Goal: Task Accomplishment & Management: Complete application form

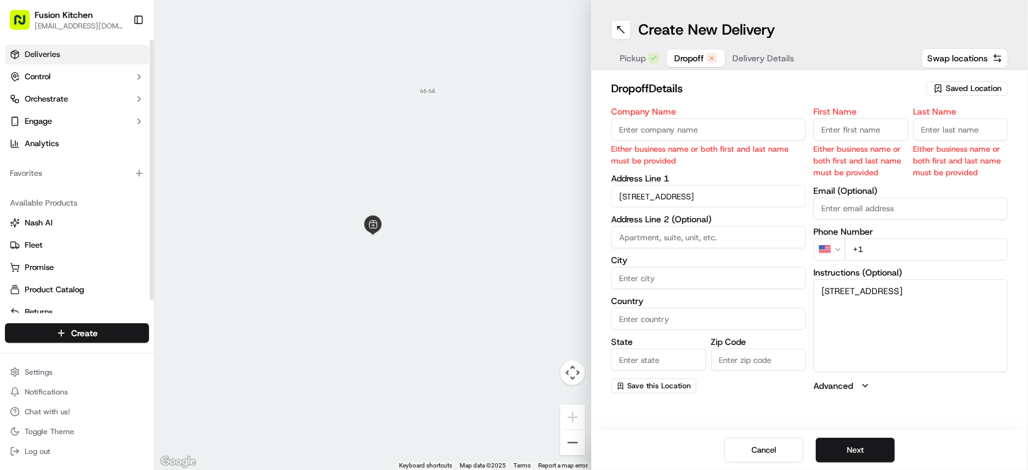
click at [58, 49] on span "Deliveries" at bounding box center [42, 54] width 35 height 11
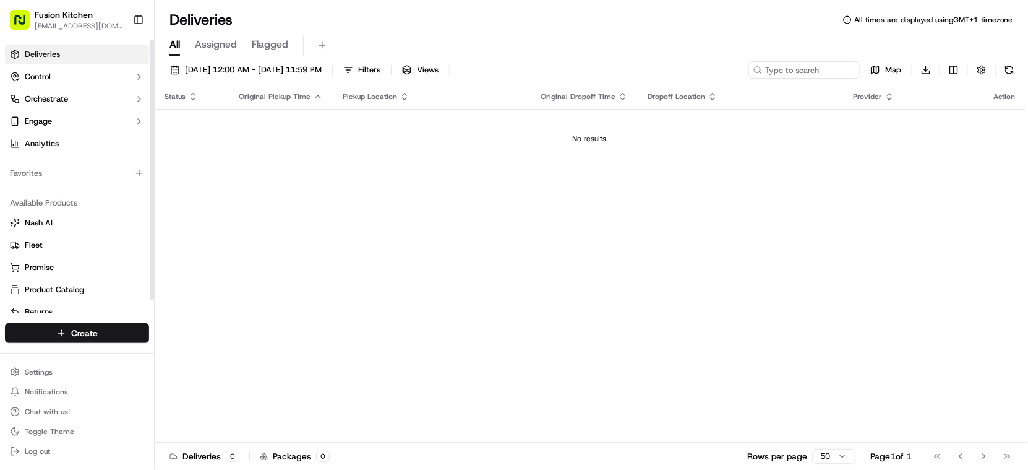
click at [51, 54] on span "Deliveries" at bounding box center [42, 54] width 35 height 11
click at [87, 329] on html "Fusion Kitchen [EMAIL_ADDRESS][DOMAIN_NAME] Toggle Sidebar Deliveries Control O…" at bounding box center [514, 235] width 1028 height 470
click at [194, 349] on link "Delivery" at bounding box center [224, 356] width 138 height 22
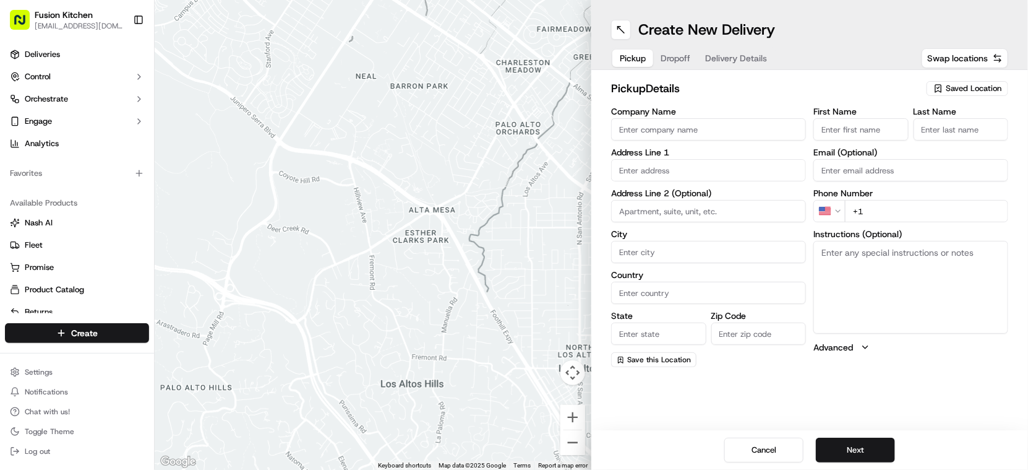
click at [666, 126] on input "Company Name" at bounding box center [708, 129] width 195 height 22
paste input "Chennai Dosa [GEOGRAPHIC_DATA]"
type input "Chennai Dosa [GEOGRAPHIC_DATA]"
click at [843, 127] on input "First Name" at bounding box center [861, 129] width 95 height 22
click at [846, 134] on input "First Name" at bounding box center [861, 129] width 95 height 22
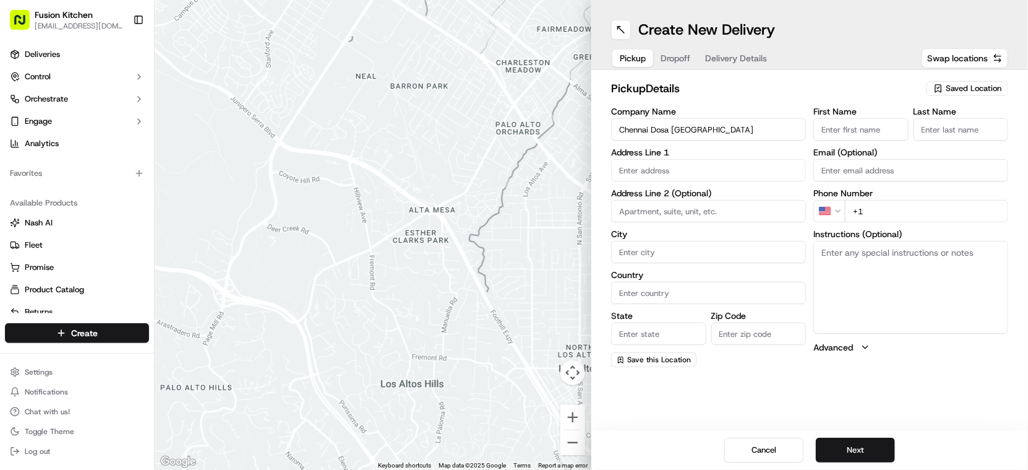
paste input "[PERSON_NAME]"
click at [874, 128] on input "[PERSON_NAME]" at bounding box center [861, 129] width 95 height 22
click at [875, 128] on input "[PERSON_NAME]" at bounding box center [861, 129] width 95 height 22
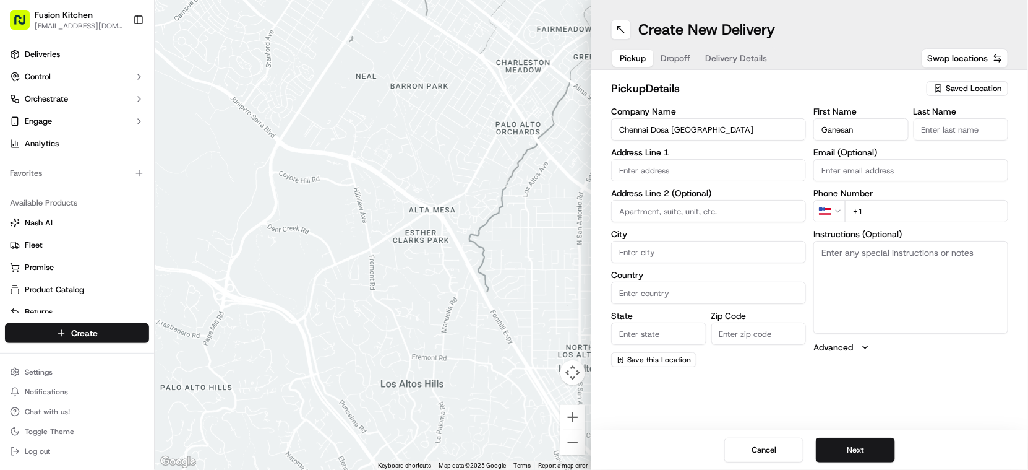
type input "Ganesan"
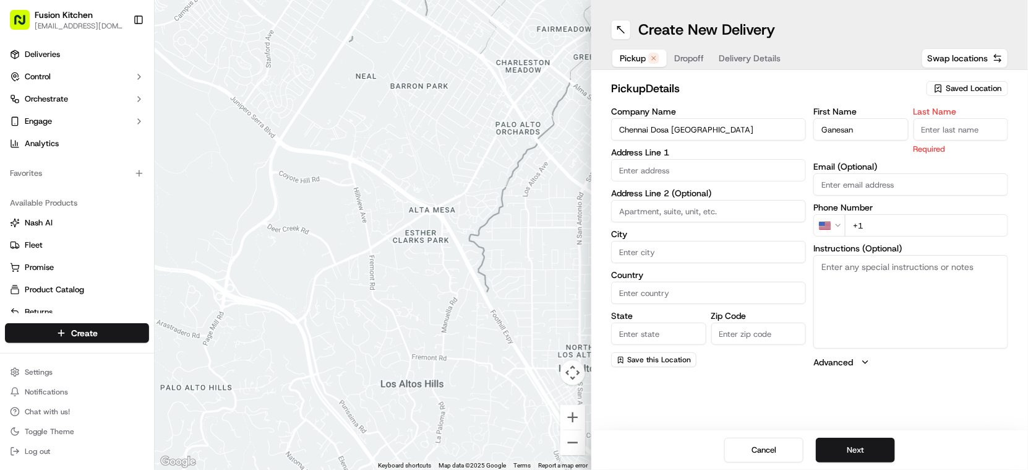
click at [970, 125] on input "Last Name" at bounding box center [961, 129] width 95 height 22
paste input "[PERSON_NAME]"
type input "[PERSON_NAME]"
click at [694, 162] on input "text" at bounding box center [708, 170] width 195 height 22
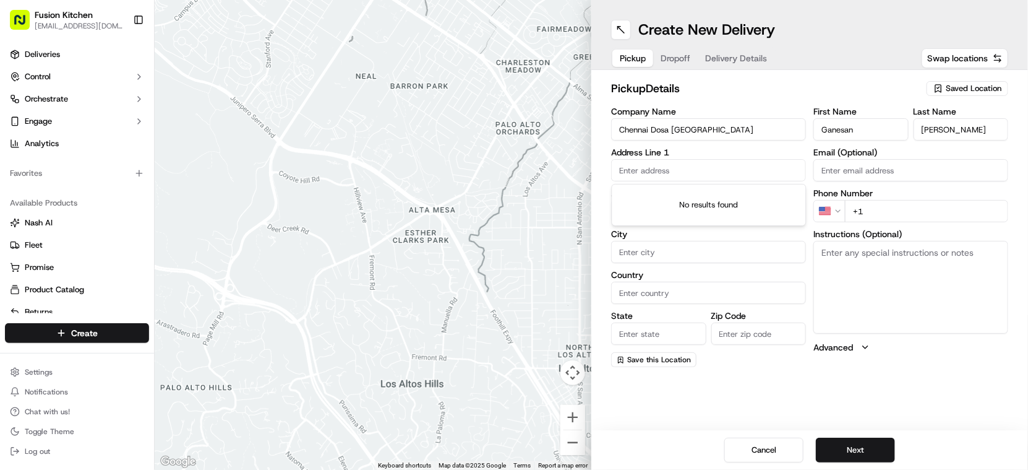
click at [699, 168] on input "text" at bounding box center [708, 170] width 195 height 22
paste input "[STREET_ADDRESS]."
click at [710, 195] on div "[STREET_ADDRESS]" at bounding box center [709, 196] width 189 height 19
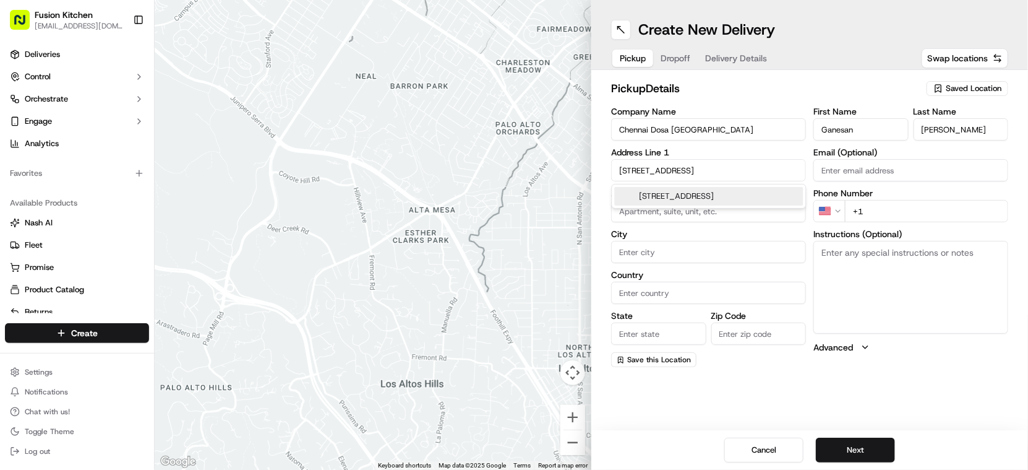
type input "[STREET_ADDRESS]"
type input "[GEOGRAPHIC_DATA]"
type input "IP4 1HJ"
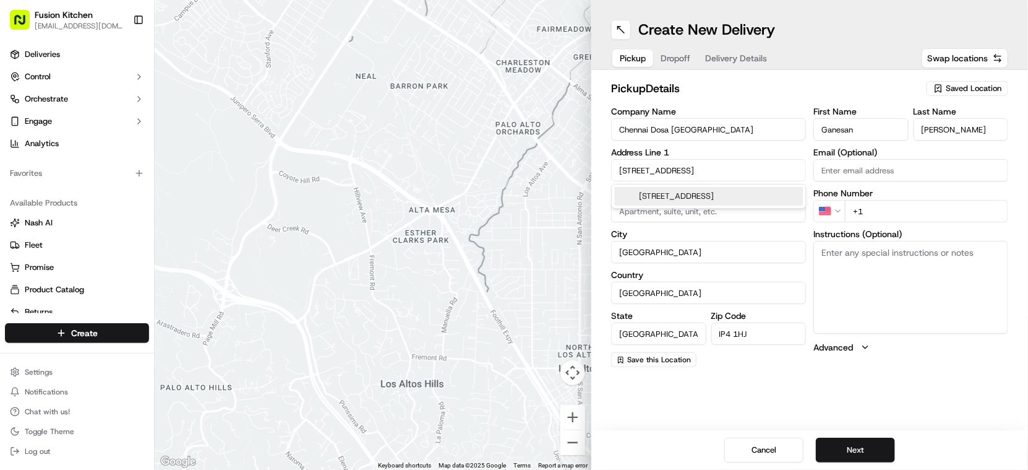
type input "[STREET_ADDRESS]"
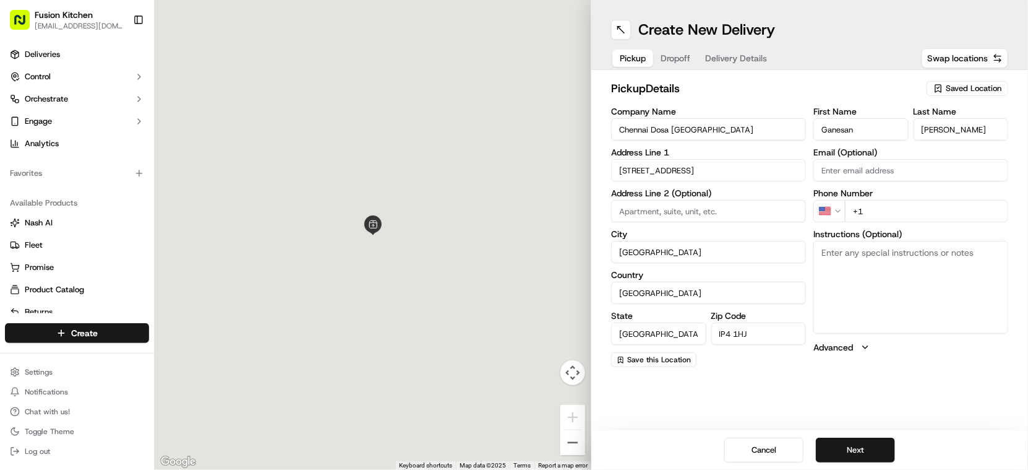
click at [939, 291] on textarea "Instructions (Optional)" at bounding box center [911, 287] width 195 height 93
paste textarea "[STREET_ADDRESS]."
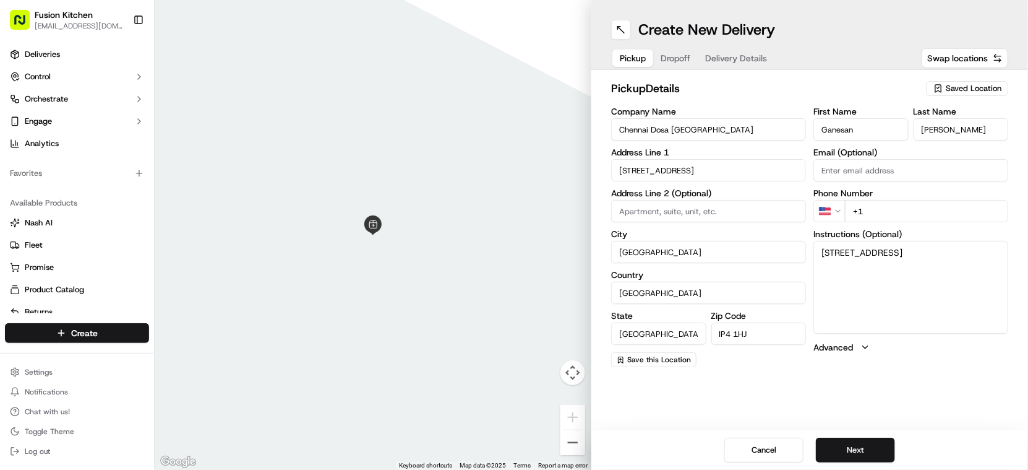
type textarea "[STREET_ADDRESS]"
click at [835, 209] on html "Fusion Kitchen [EMAIL_ADDRESS][DOMAIN_NAME] Toggle Sidebar Deliveries Control O…" at bounding box center [514, 235] width 1028 height 470
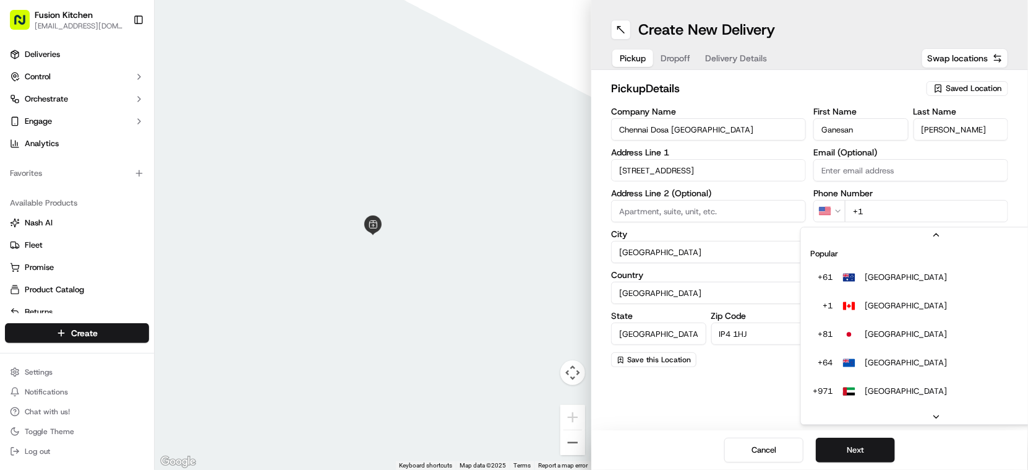
scroll to position [53, 0]
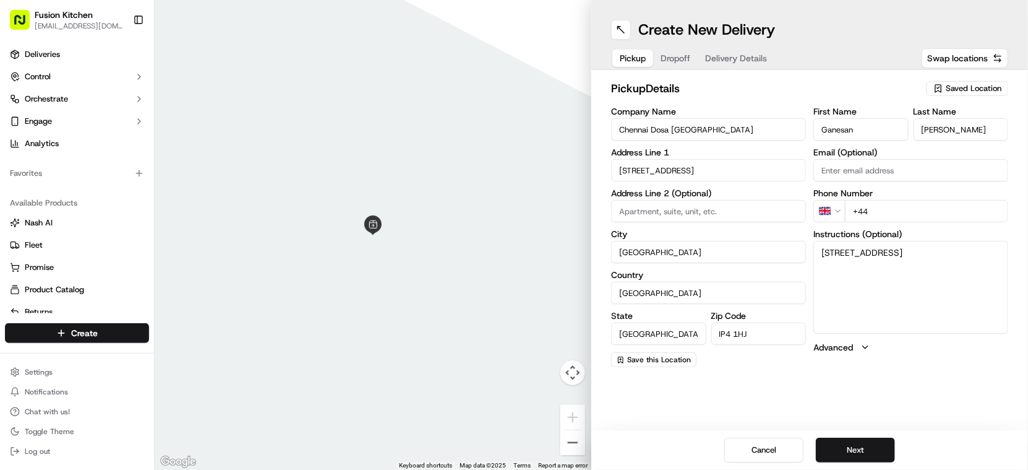
click at [911, 208] on input "+44" at bounding box center [926, 211] width 163 height 22
paste input "1473 288599"
type input "[PHONE_NUMBER]"
click at [851, 453] on button "Next" at bounding box center [855, 449] width 79 height 25
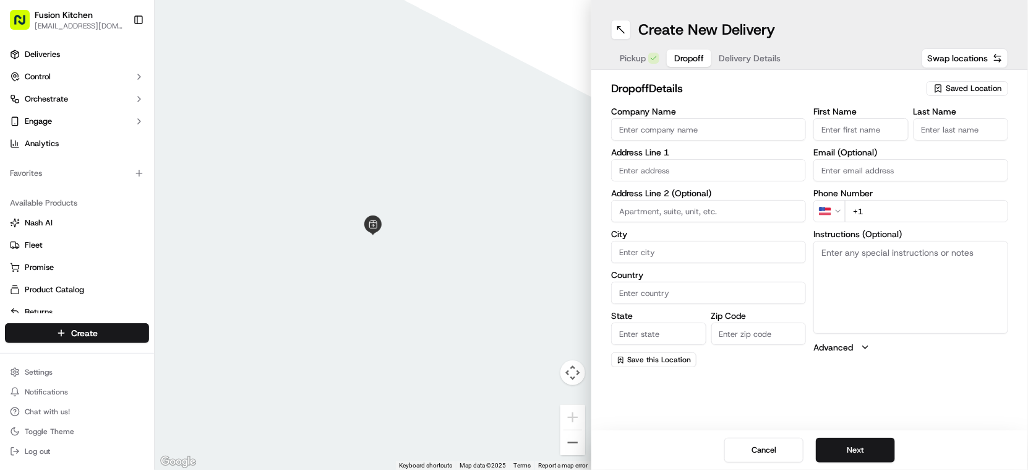
click at [676, 129] on input "Company Name" at bounding box center [708, 129] width 195 height 22
paste input "[PERSON_NAME]"
type input "[PERSON_NAME]"
click at [892, 136] on input "First Name" at bounding box center [861, 129] width 95 height 22
paste input "[PERSON_NAME]"
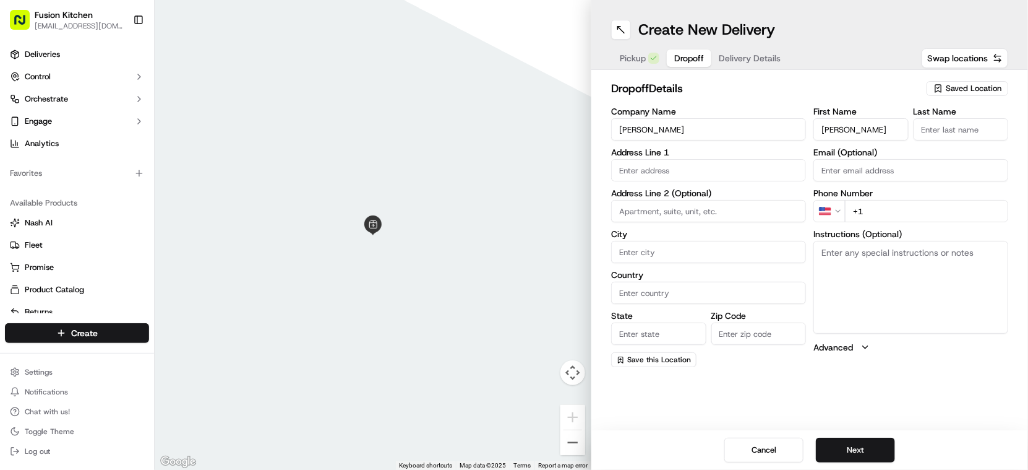
click at [854, 131] on input "[PERSON_NAME]" at bounding box center [861, 129] width 95 height 22
type input "Rahul"
click at [949, 134] on input "Last Name" at bounding box center [961, 129] width 95 height 22
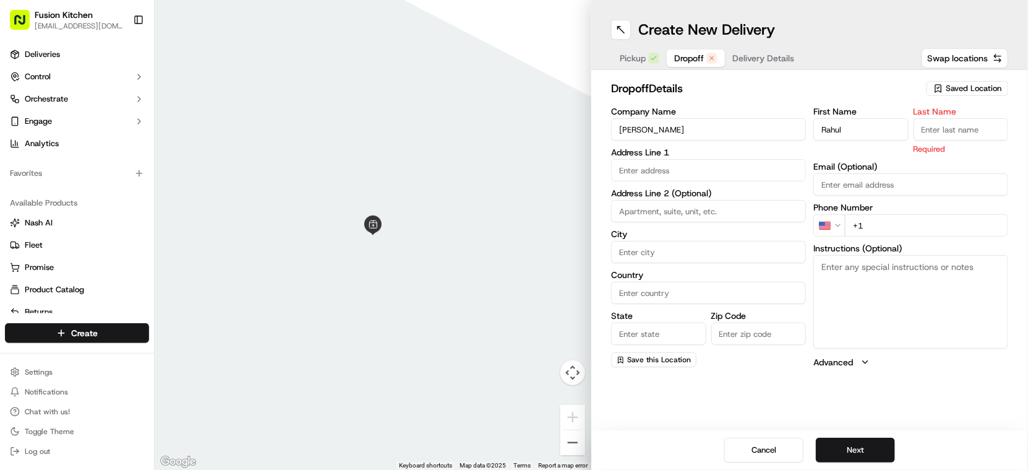
paste input "[PERSON_NAME]"
type input "[PERSON_NAME]"
click at [662, 172] on input "text" at bounding box center [708, 170] width 195 height 22
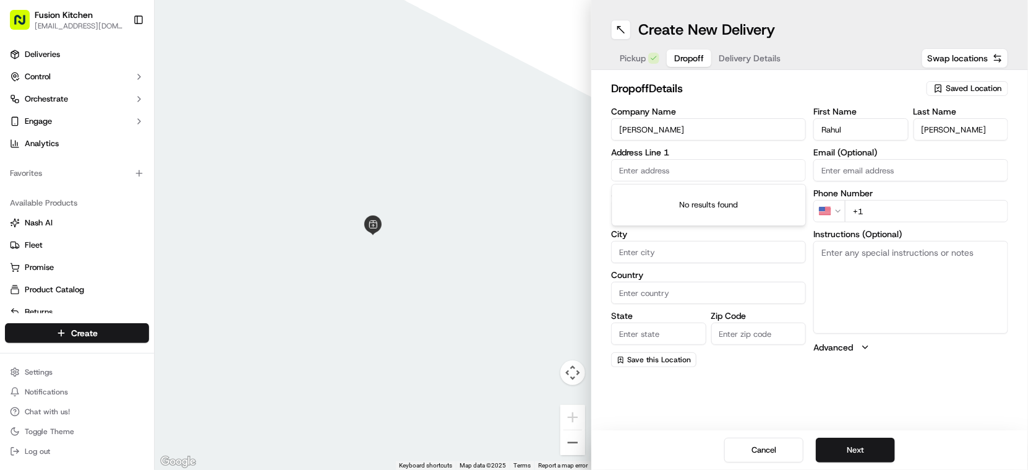
click at [692, 173] on input "text" at bounding box center [708, 170] width 195 height 22
paste input "[STREET_ADDRESS]"
drag, startPoint x: 684, startPoint y: 196, endPoint x: 760, endPoint y: 234, distance: 85.5
click at [684, 196] on div "[STREET_ADDRESS]" at bounding box center [709, 196] width 189 height 19
type input "[STREET_ADDRESS]"
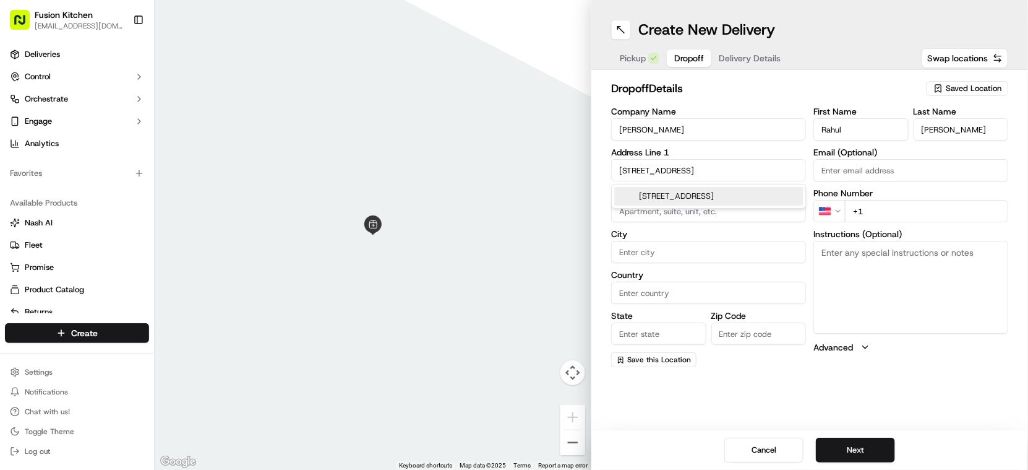
type input "[GEOGRAPHIC_DATA]"
type input "IP4 5HN"
type input "[STREET_ADDRESS]"
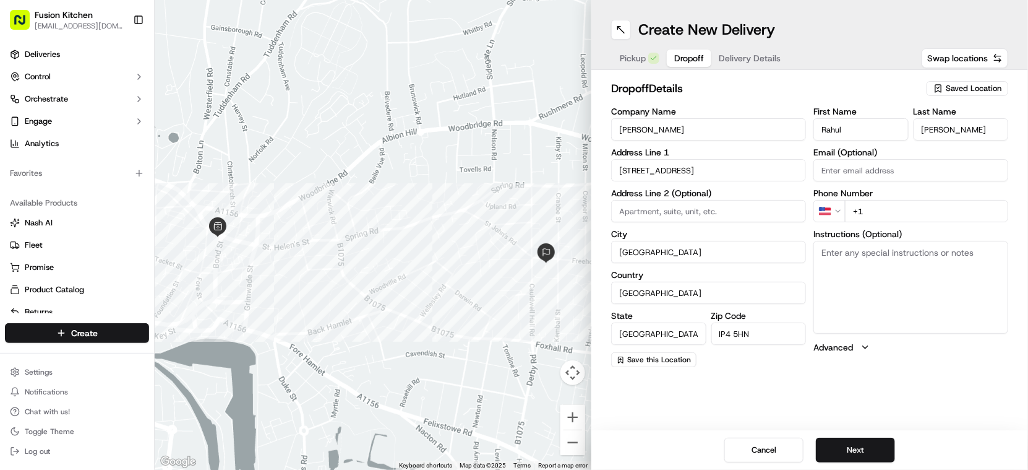
click at [890, 277] on textarea "Instructions (Optional)" at bounding box center [911, 287] width 195 height 93
paste textarea "[STREET_ADDRESS]"
type textarea "[STREET_ADDRESS]"
click at [825, 212] on html "Fusion Kitchen [EMAIL_ADDRESS][DOMAIN_NAME] Toggle Sidebar Deliveries Control O…" at bounding box center [514, 235] width 1028 height 470
click at [879, 206] on input "+44" at bounding box center [926, 211] width 163 height 22
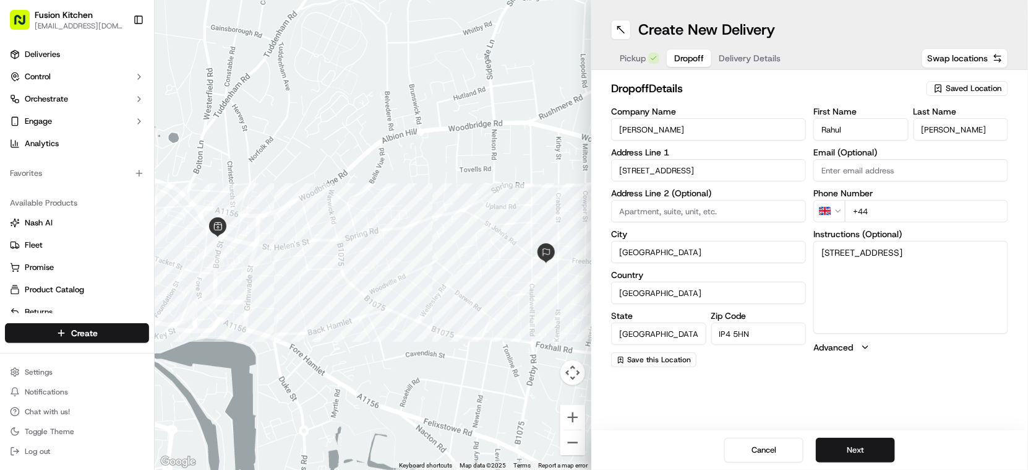
paste input "07551 004215"
click at [877, 212] on input "[PHONE_NUMBER]" at bounding box center [926, 211] width 163 height 22
type input "[PHONE_NUMBER]"
click at [864, 446] on button "Next" at bounding box center [855, 449] width 79 height 25
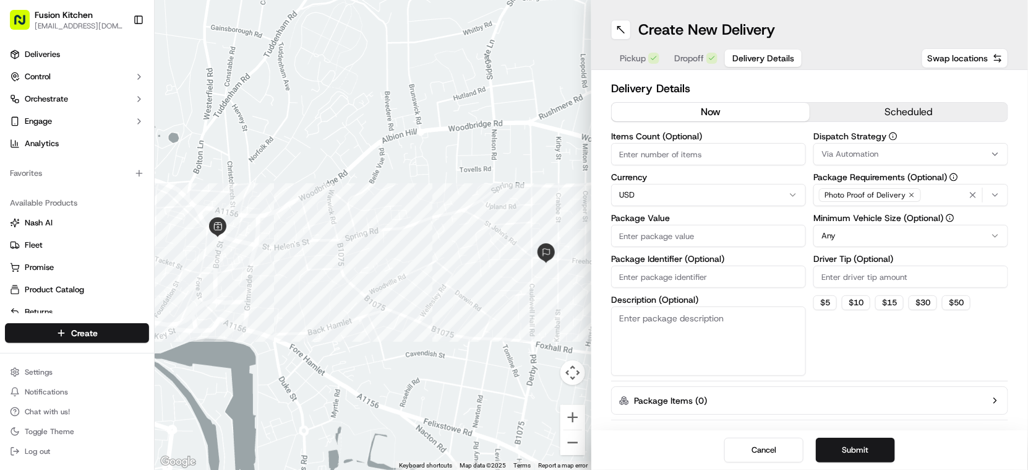
click at [659, 196] on html "Fusion Kitchen [EMAIL_ADDRESS][DOMAIN_NAME] Toggle Sidebar Deliveries Control O…" at bounding box center [514, 235] width 1028 height 470
click at [651, 245] on input "Package Value" at bounding box center [708, 236] width 195 height 22
paste input "22.07"
type input "22.07"
click at [854, 441] on button "Submit" at bounding box center [855, 449] width 79 height 25
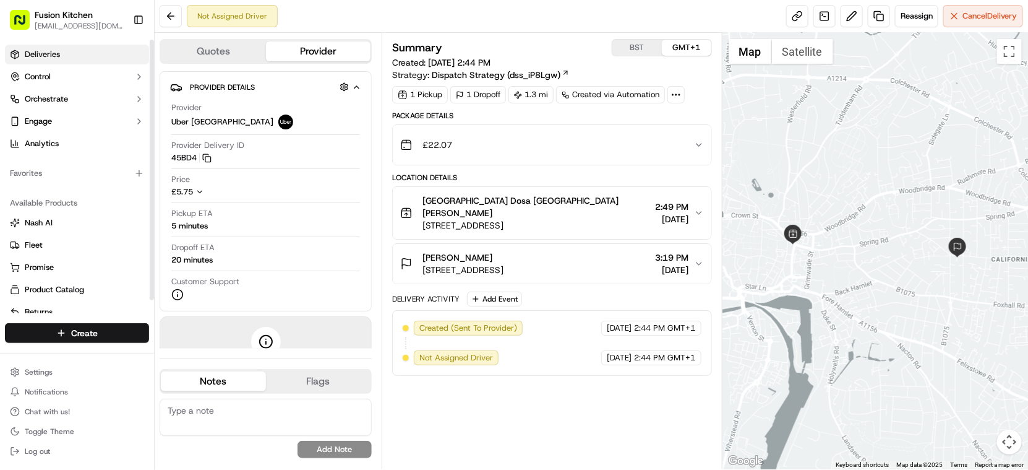
click at [20, 57] on link "Deliveries" at bounding box center [77, 55] width 144 height 20
